Goal: Transaction & Acquisition: Book appointment/travel/reservation

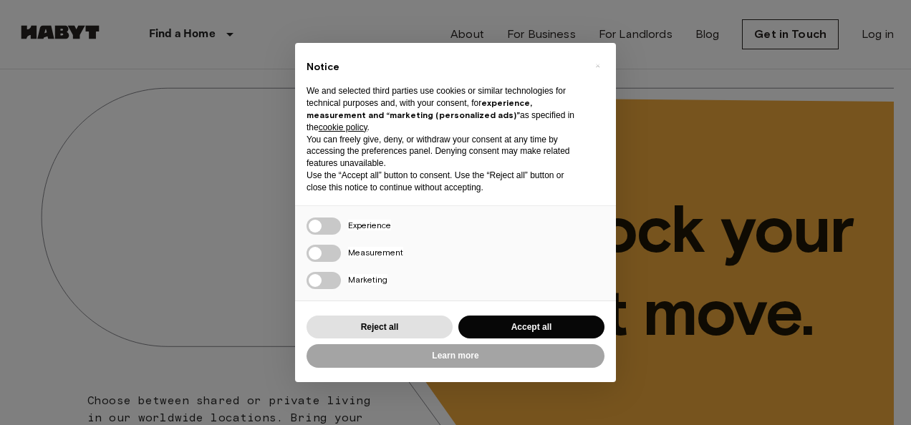
click at [222, 37] on div "× Notice We and selected third parties use cookies or similar technologies for …" at bounding box center [455, 212] width 911 height 425
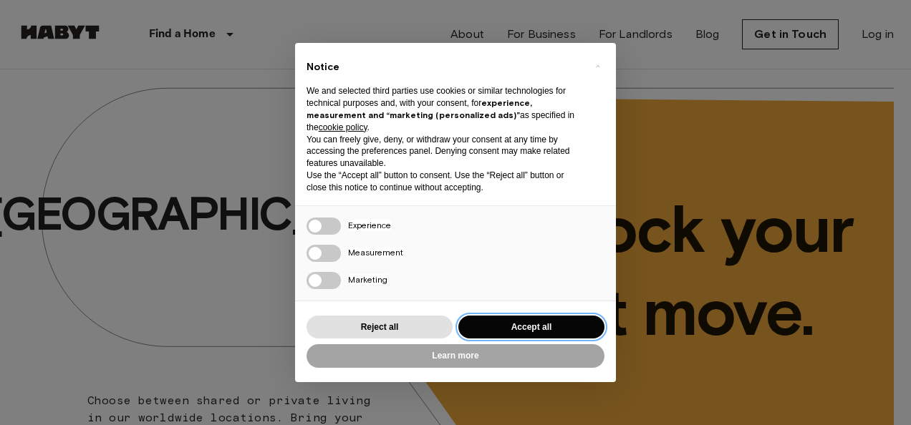
click at [534, 332] on button "Accept all" at bounding box center [531, 328] width 146 height 24
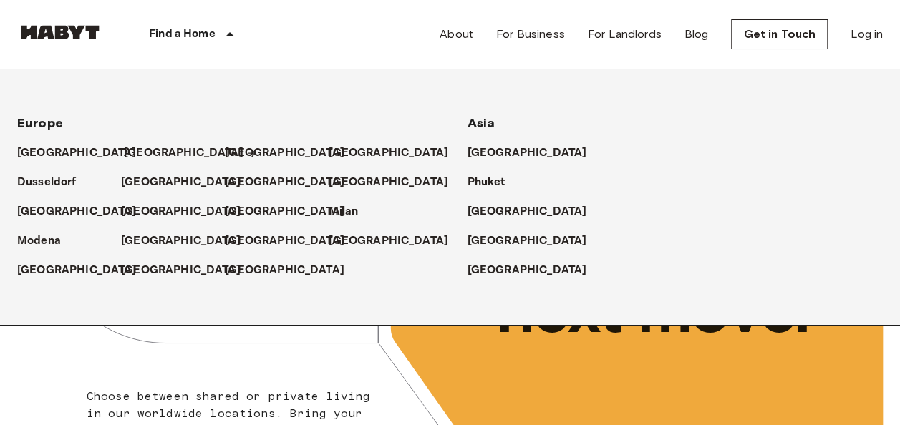
click at [130, 155] on p "[GEOGRAPHIC_DATA]" at bounding box center [184, 153] width 120 height 17
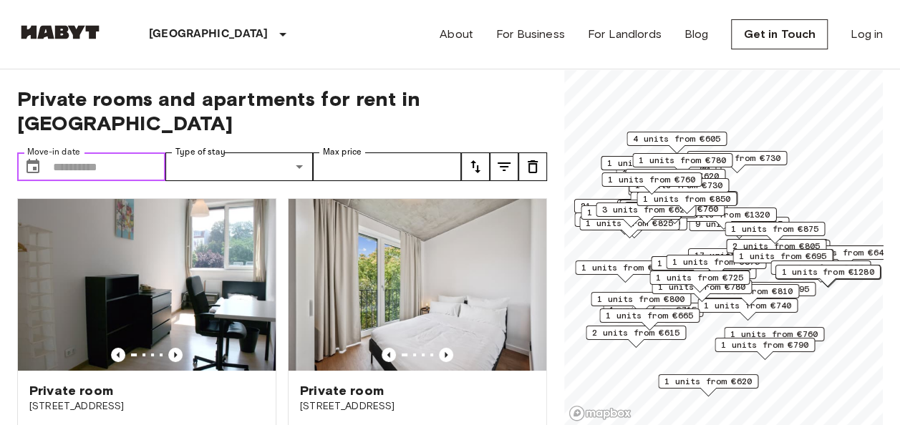
click at [89, 153] on input "Move-in date" at bounding box center [109, 167] width 112 height 29
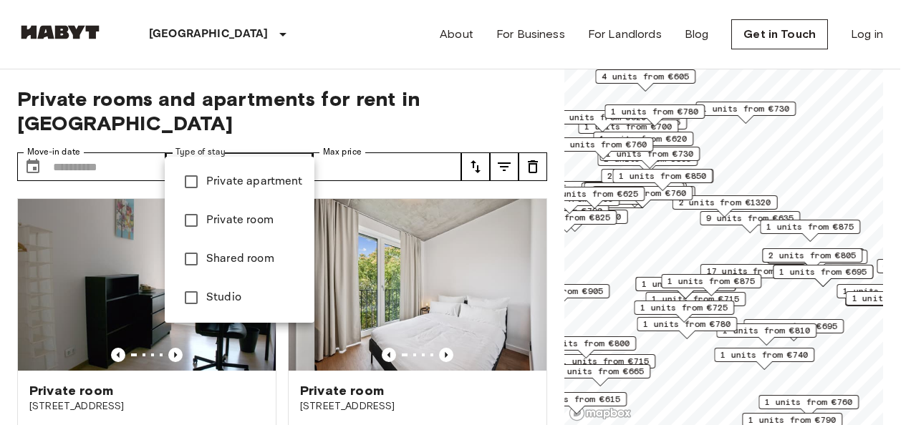
click at [190, 302] on ul "Private apartment Private room Shared room Studio" at bounding box center [240, 240] width 150 height 166
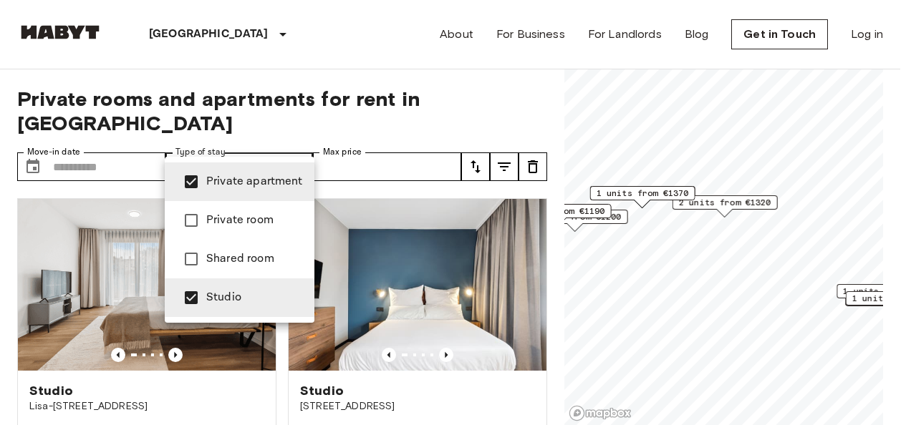
type input "**********"
click at [481, 140] on div at bounding box center [455, 212] width 911 height 425
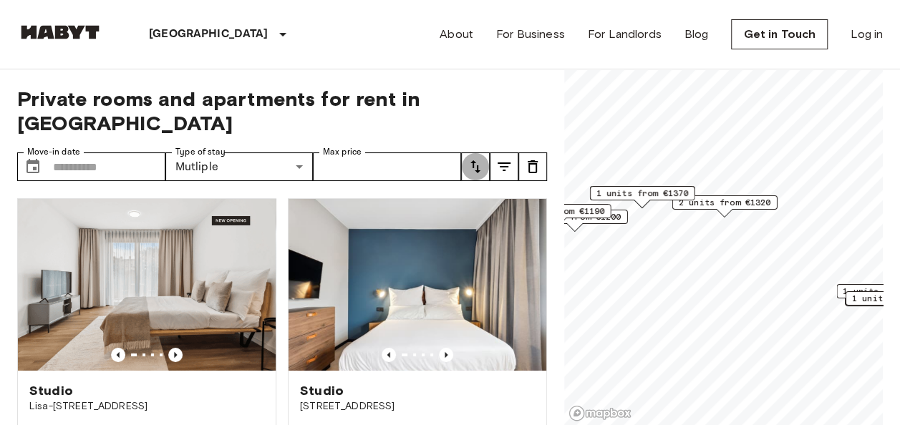
click at [481, 158] on icon "tune" at bounding box center [475, 166] width 17 height 17
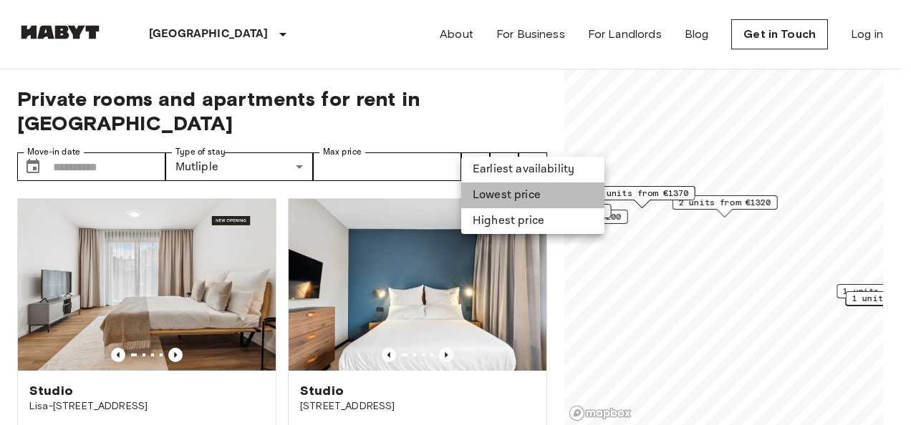
click at [506, 187] on li "Lowest price" at bounding box center [532, 196] width 143 height 26
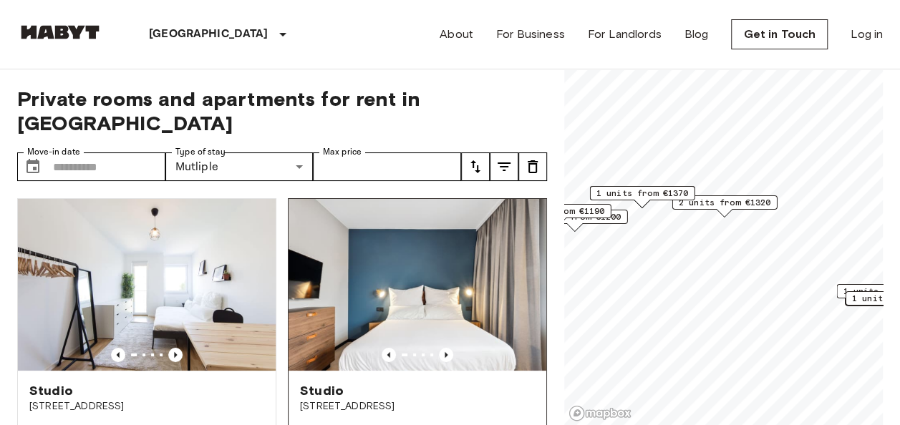
scroll to position [102, 0]
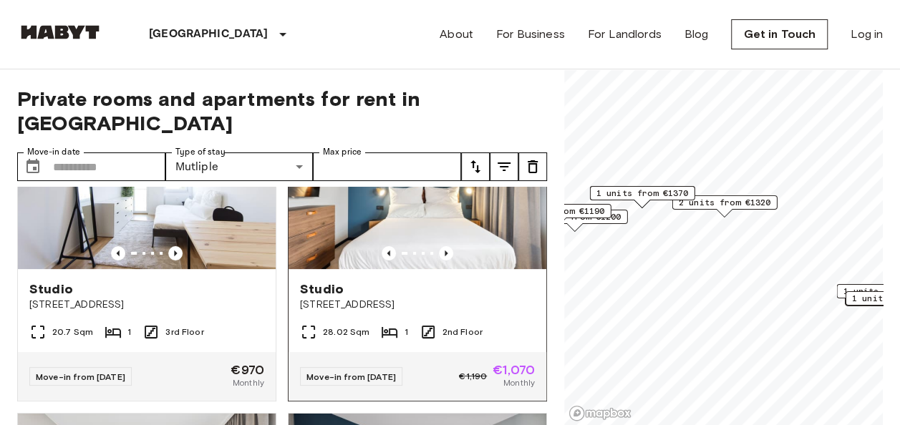
click at [392, 186] on img at bounding box center [418, 183] width 258 height 172
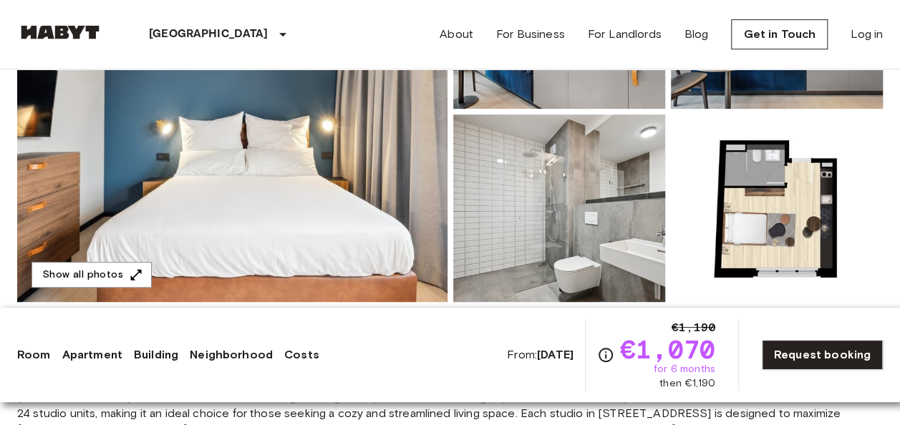
scroll to position [279, 0]
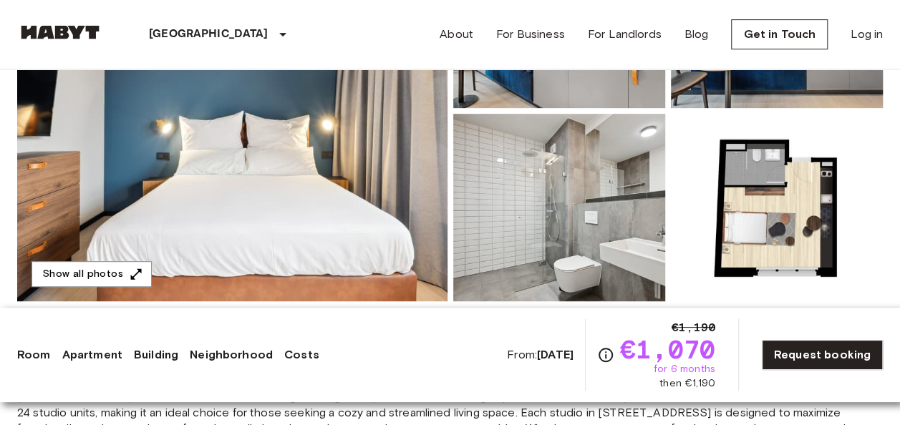
click at [788, 216] on img at bounding box center [777, 208] width 212 height 188
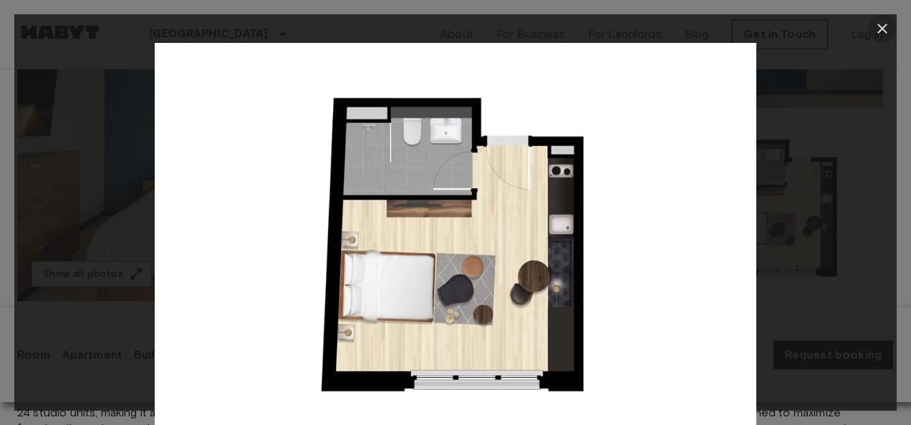
click at [881, 16] on button "button" at bounding box center [882, 28] width 29 height 29
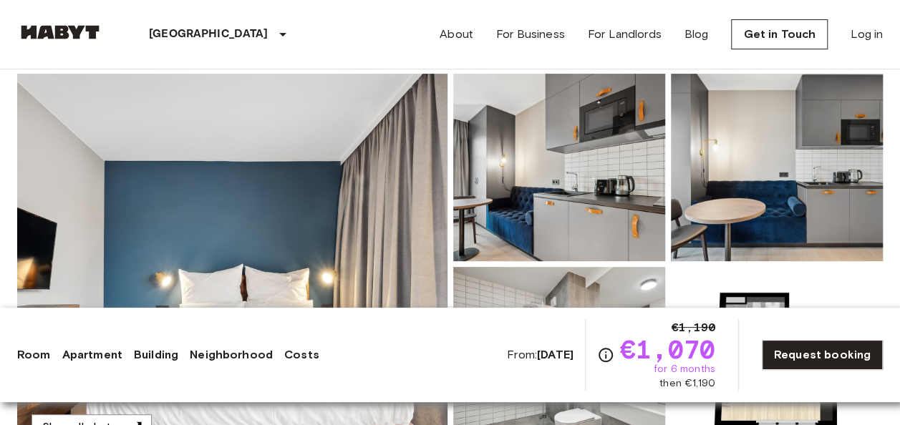
scroll to position [115, 0]
